Goal: Task Accomplishment & Management: Manage account settings

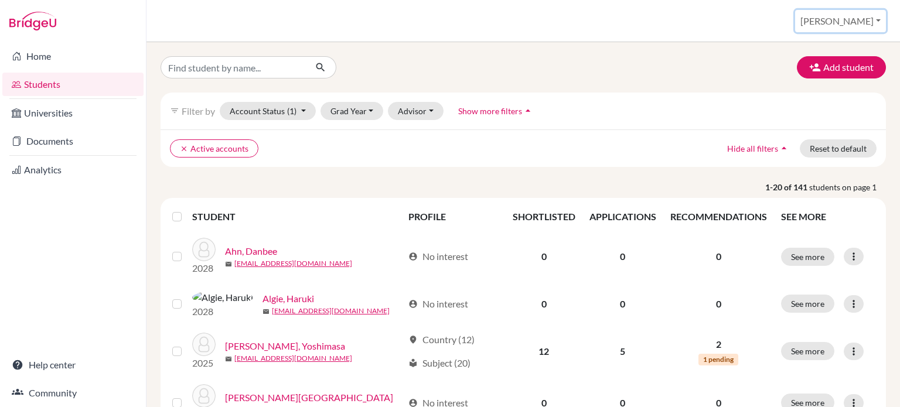
click at [860, 21] on button "Steve" at bounding box center [840, 21] width 91 height 22
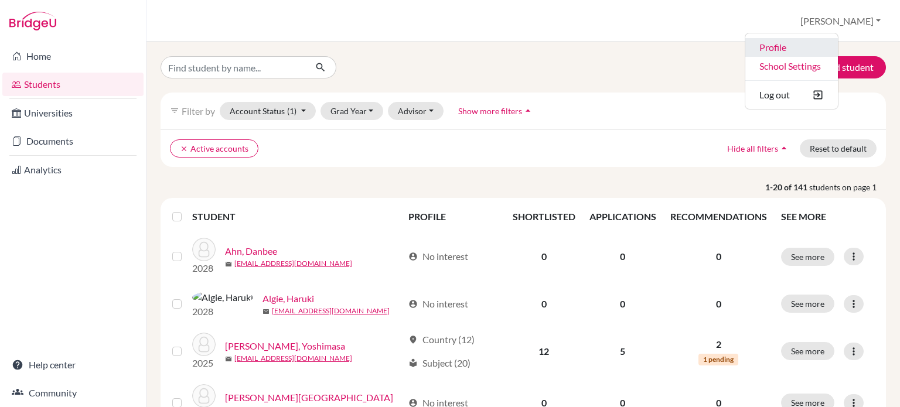
click at [825, 47] on link "Profile" at bounding box center [791, 47] width 93 height 19
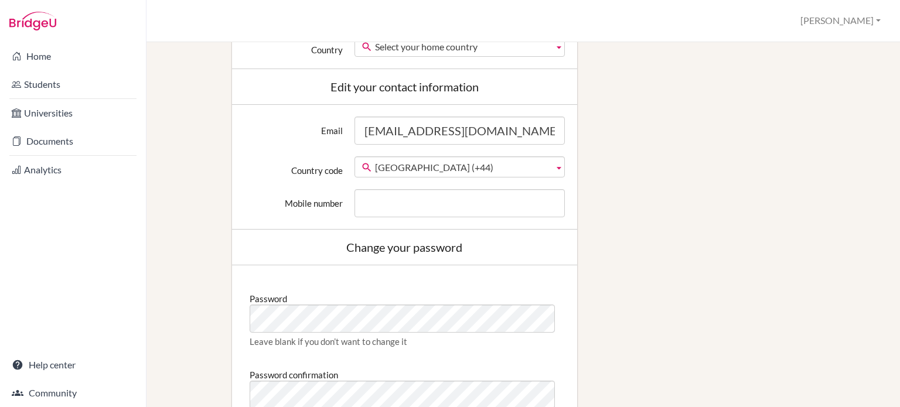
scroll to position [409, 0]
click at [862, 19] on button "[PERSON_NAME]" at bounding box center [840, 21] width 91 height 22
click at [819, 95] on button "Log out" at bounding box center [838, 95] width 93 height 19
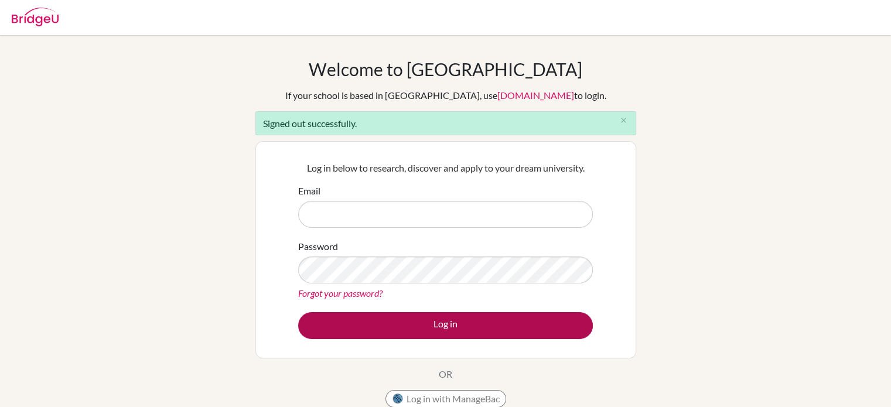
type input "[EMAIL_ADDRESS][DOMAIN_NAME]"
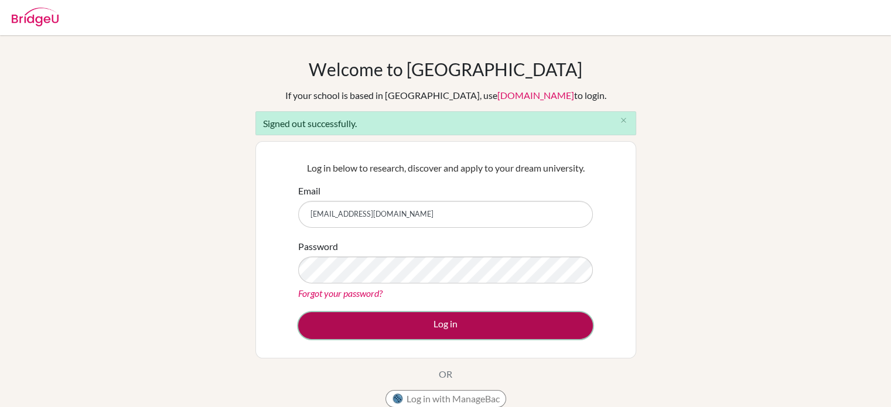
click at [436, 321] on button "Log in" at bounding box center [445, 325] width 295 height 27
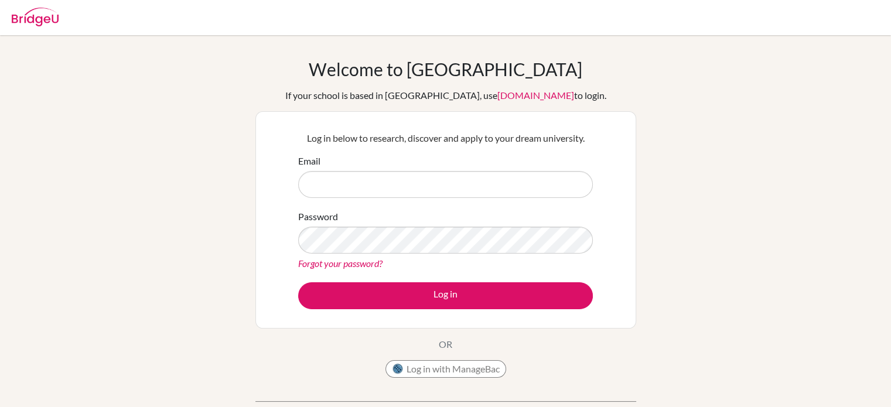
type input "[EMAIL_ADDRESS][DOMAIN_NAME]"
click at [586, 187] on input "[EMAIL_ADDRESS][DOMAIN_NAME]" at bounding box center [445, 184] width 295 height 27
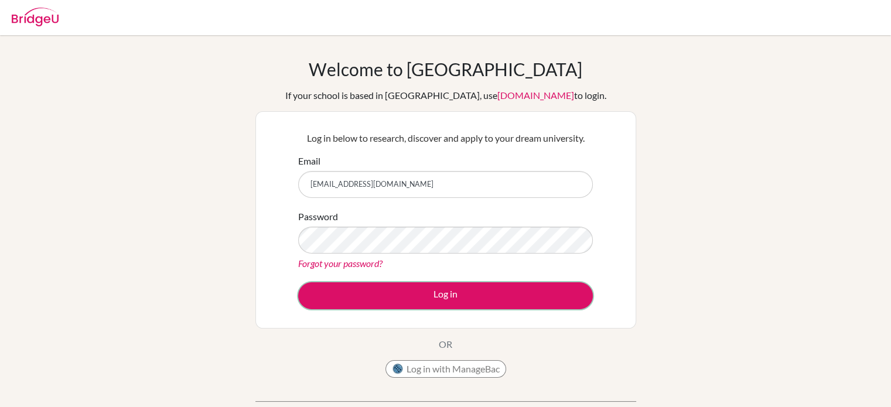
drag, startPoint x: 349, startPoint y: 300, endPoint x: 552, endPoint y: 187, distance: 232.1
click at [552, 187] on form "Email [EMAIL_ADDRESS][DOMAIN_NAME] Password Forgot your password? Log in" at bounding box center [445, 231] width 295 height 155
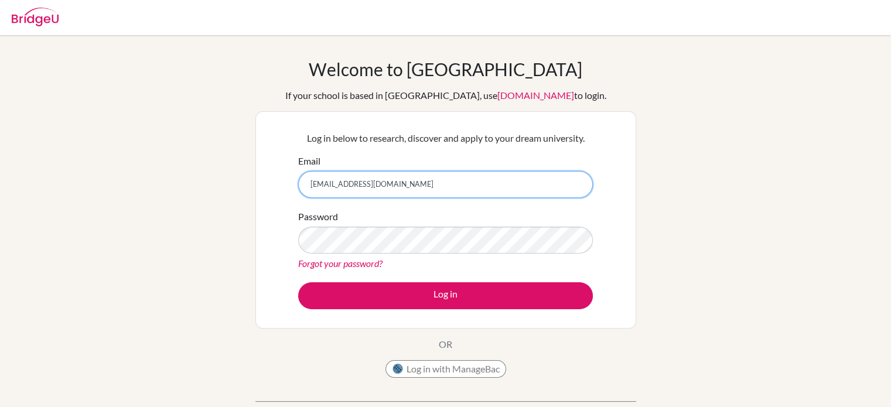
click at [497, 177] on input "[EMAIL_ADDRESS][DOMAIN_NAME]" at bounding box center [445, 184] width 295 height 27
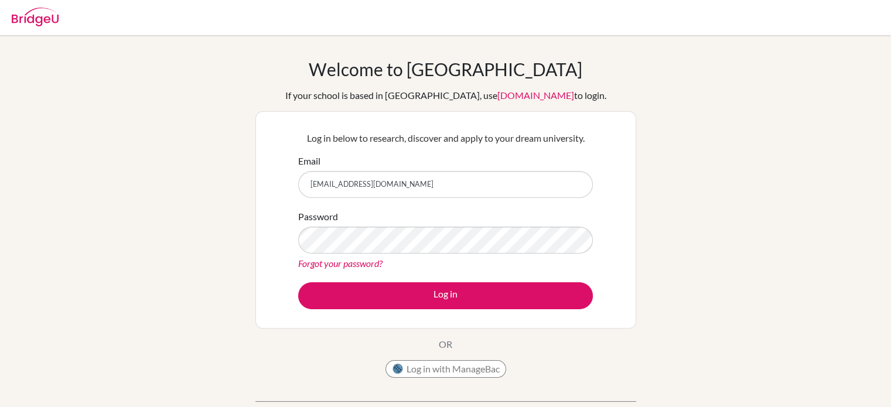
drag, startPoint x: 0, startPoint y: 0, endPoint x: 330, endPoint y: 178, distance: 374.8
click at [330, 178] on input "[EMAIL_ADDRESS][DOMAIN_NAME]" at bounding box center [445, 184] width 295 height 27
type input "[EMAIL_ADDRESS][DOMAIN_NAME]"
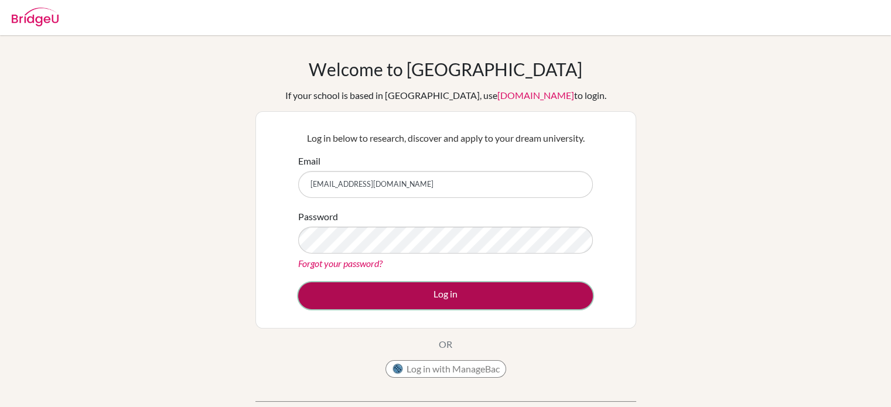
click at [426, 291] on button "Log in" at bounding box center [445, 295] width 295 height 27
